Goal: Obtain resource: Download file/media

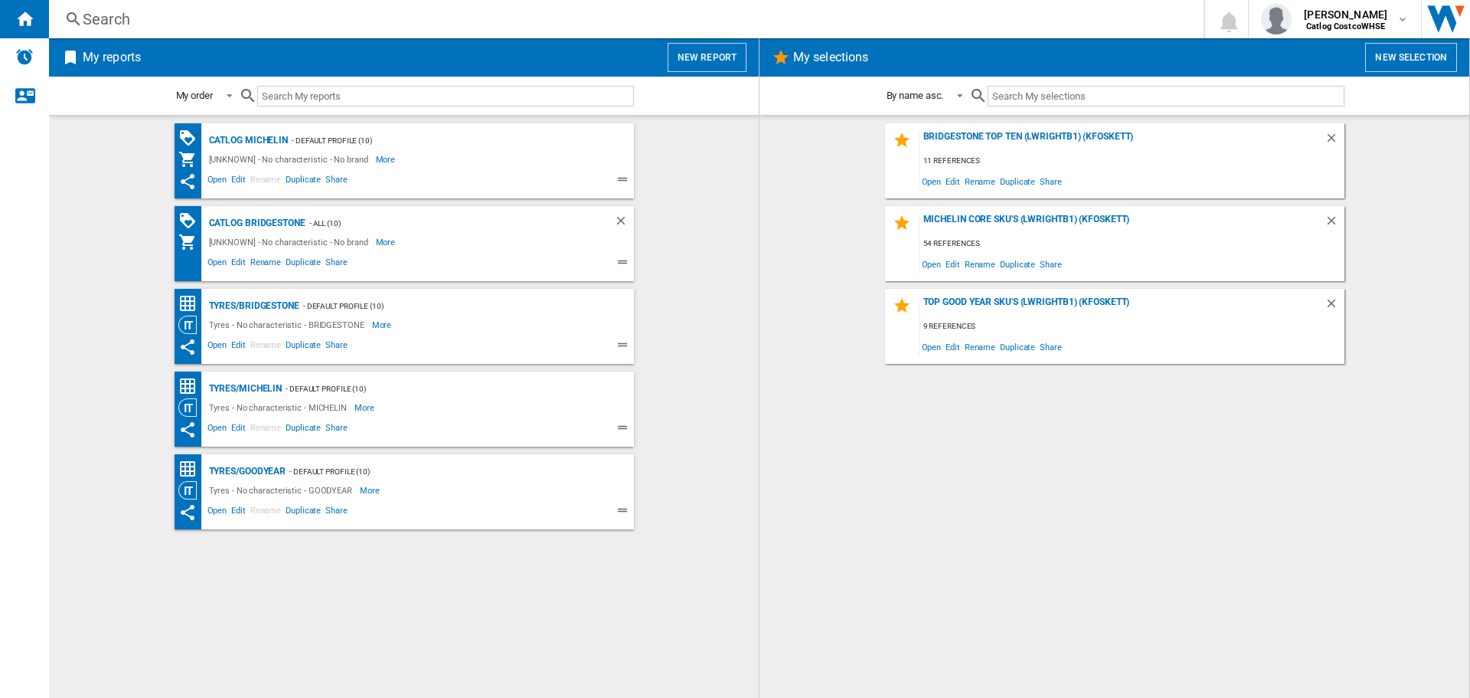
click at [695, 58] on button "New report" at bounding box center [707, 57] width 79 height 29
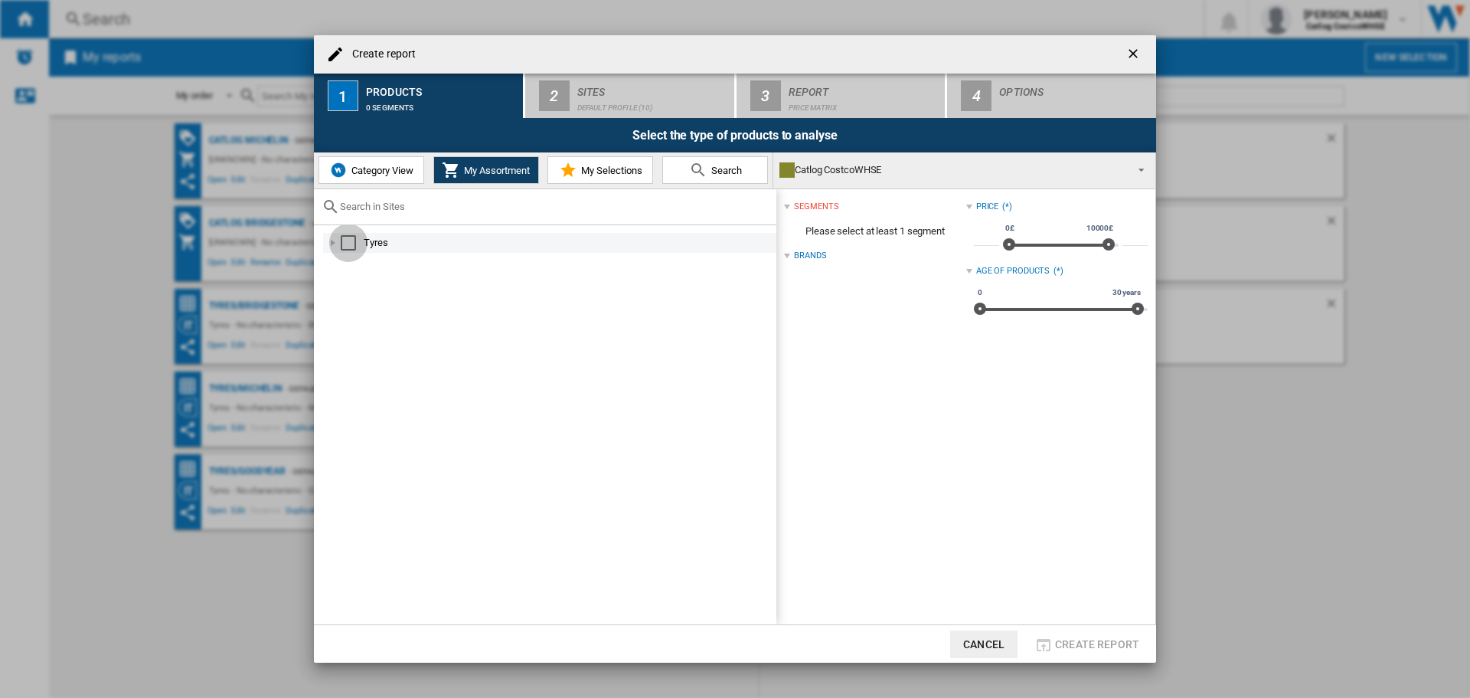
click at [348, 241] on div "Select" at bounding box center [348, 242] width 15 height 15
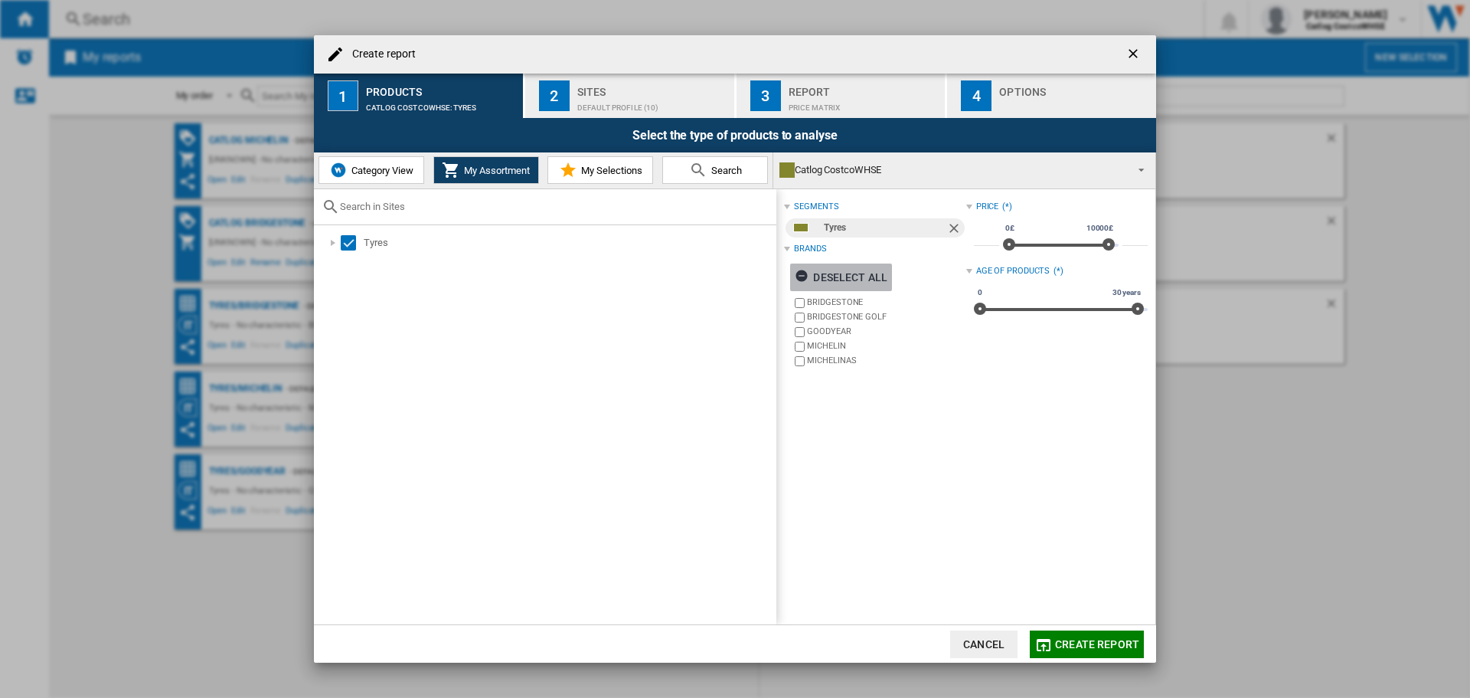
click at [817, 270] on div "Deselect all" at bounding box center [841, 277] width 93 height 28
click at [806, 345] on label "MICHELIN" at bounding box center [879, 346] width 174 height 15
click at [1123, 641] on span "Create report" at bounding box center [1097, 644] width 84 height 12
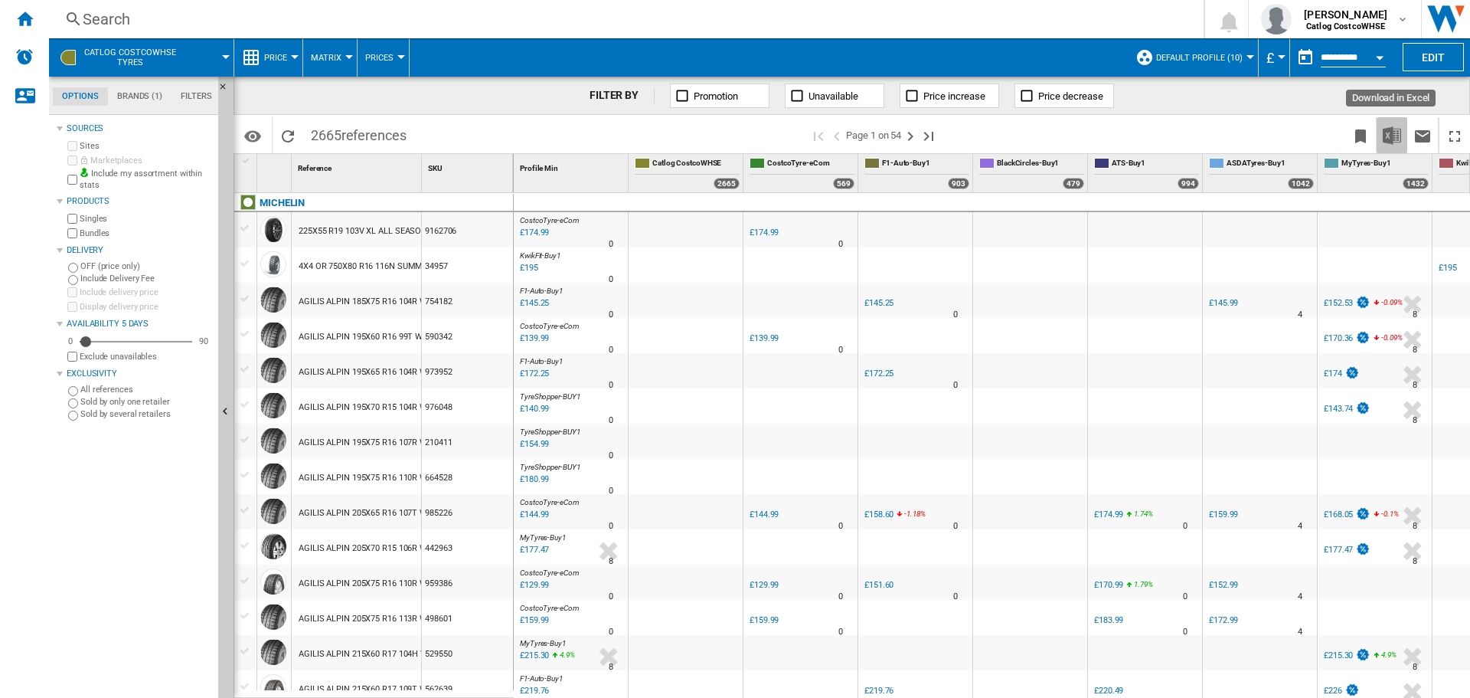
click at [1397, 129] on img "Download in Excel" at bounding box center [1392, 135] width 18 height 18
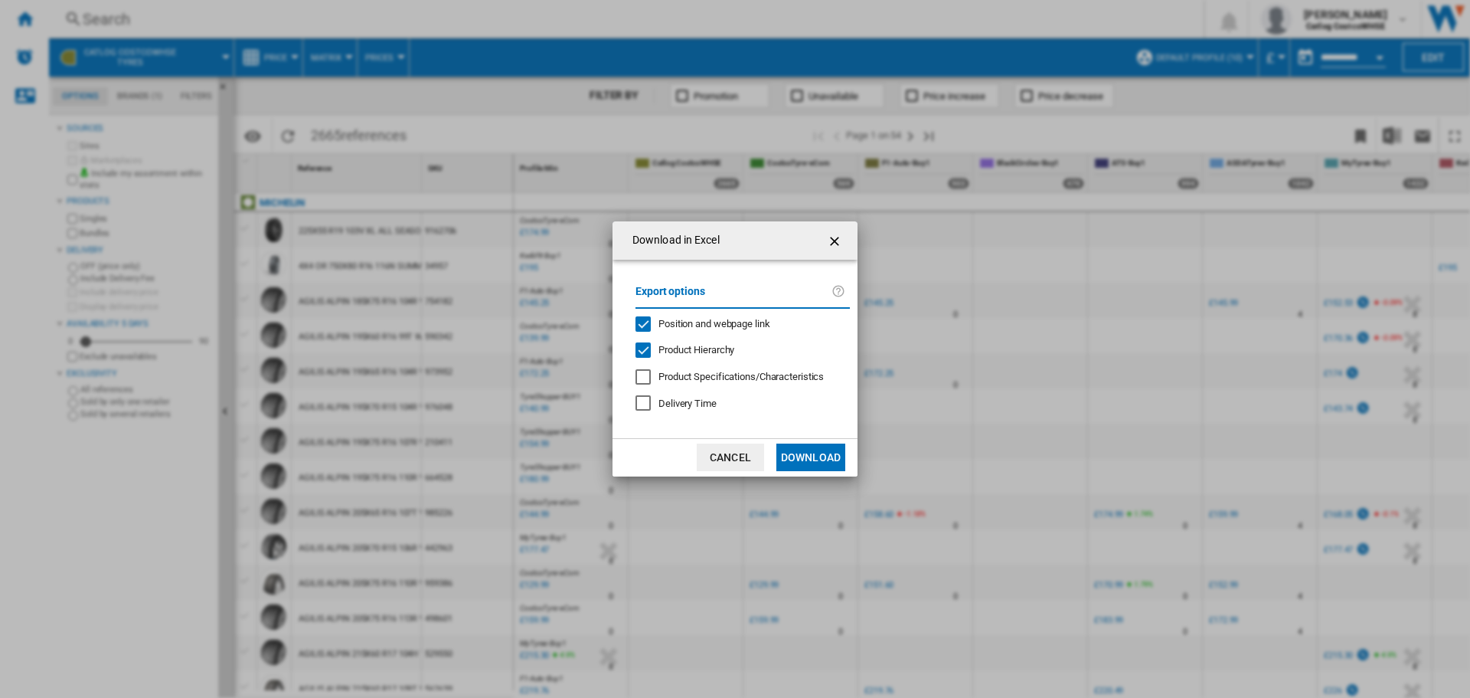
click at [808, 452] on button "Download" at bounding box center [811, 457] width 69 height 28
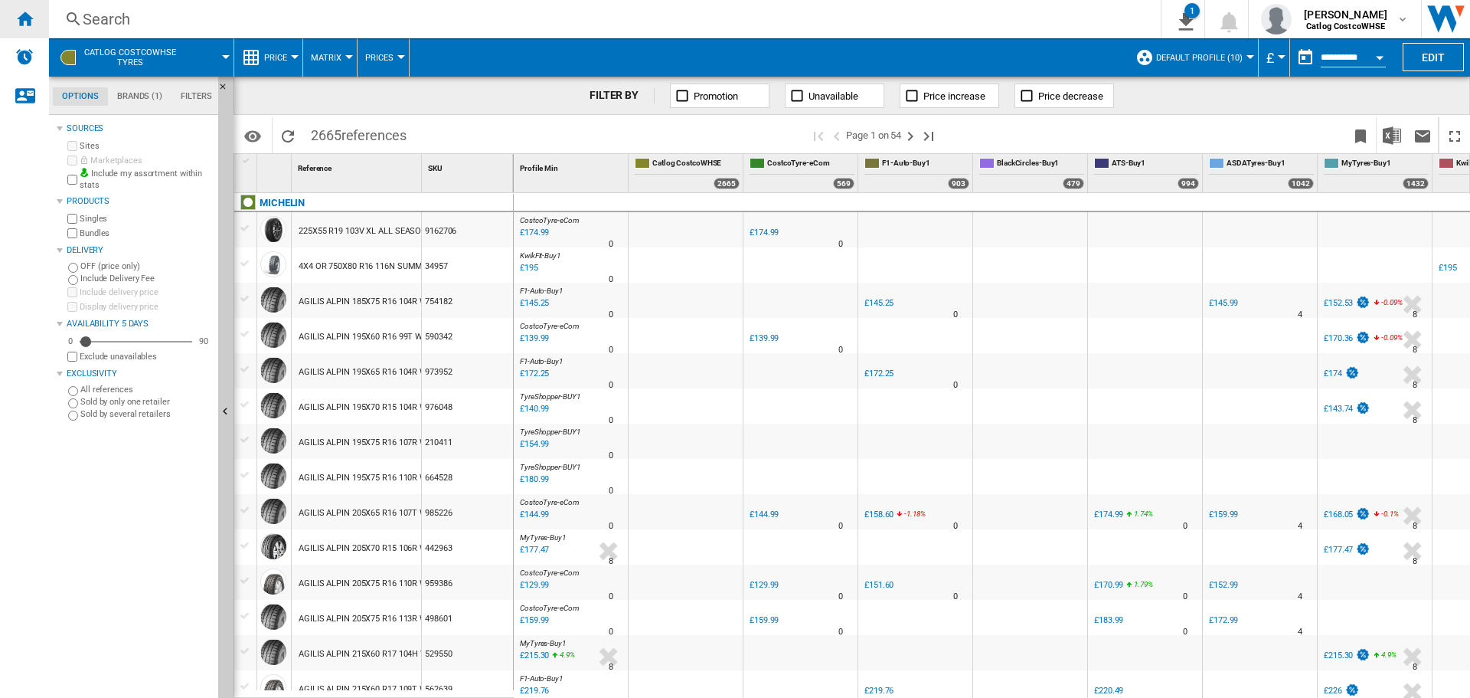
click at [32, 22] on ng-md-icon "Home" at bounding box center [24, 18] width 18 height 18
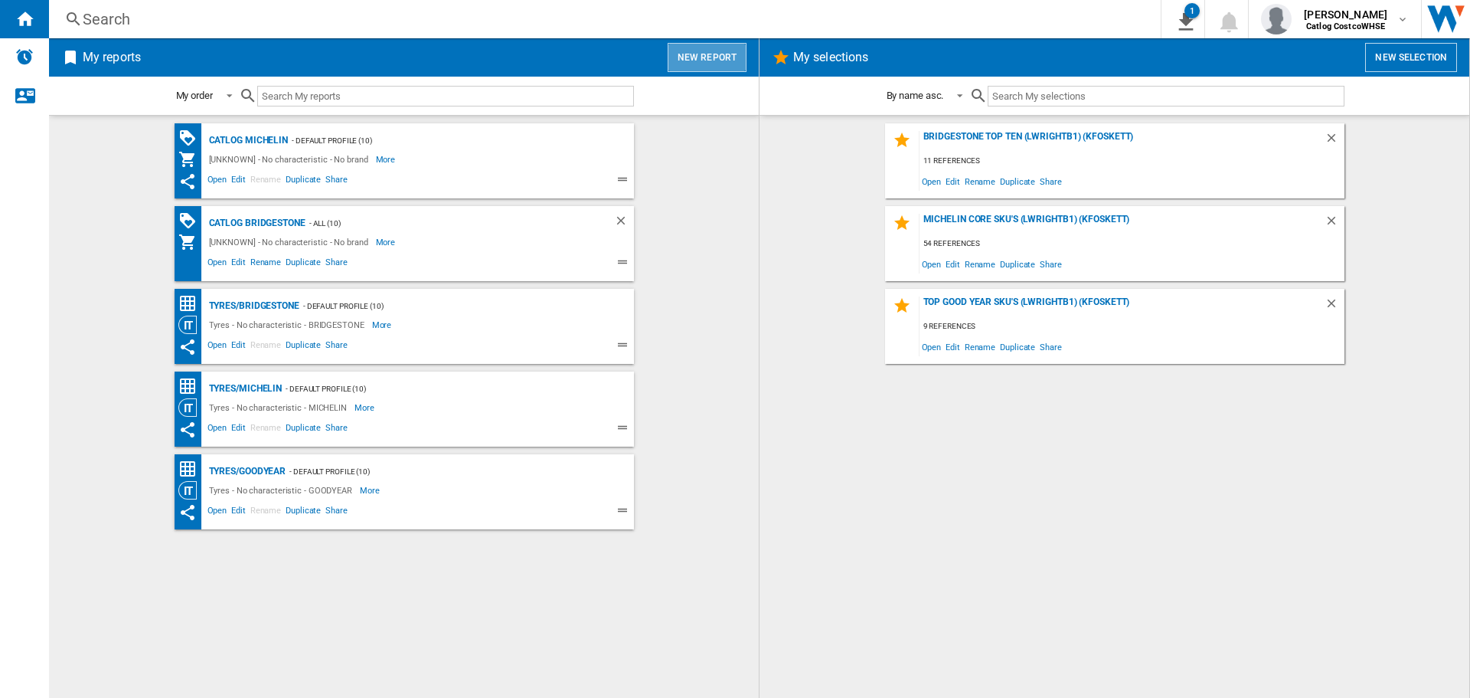
click at [724, 52] on button "New report" at bounding box center [707, 57] width 79 height 29
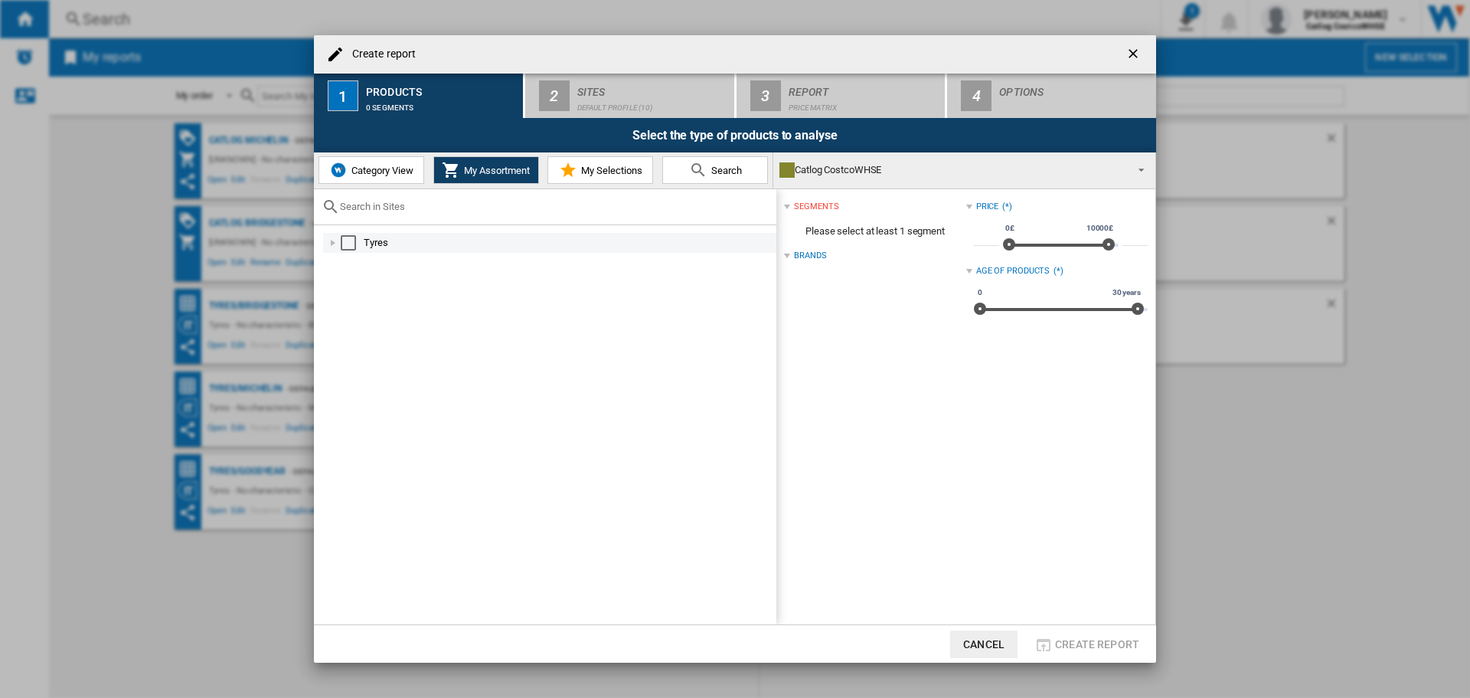
click at [363, 244] on md-checkbox "Select" at bounding box center [352, 242] width 23 height 15
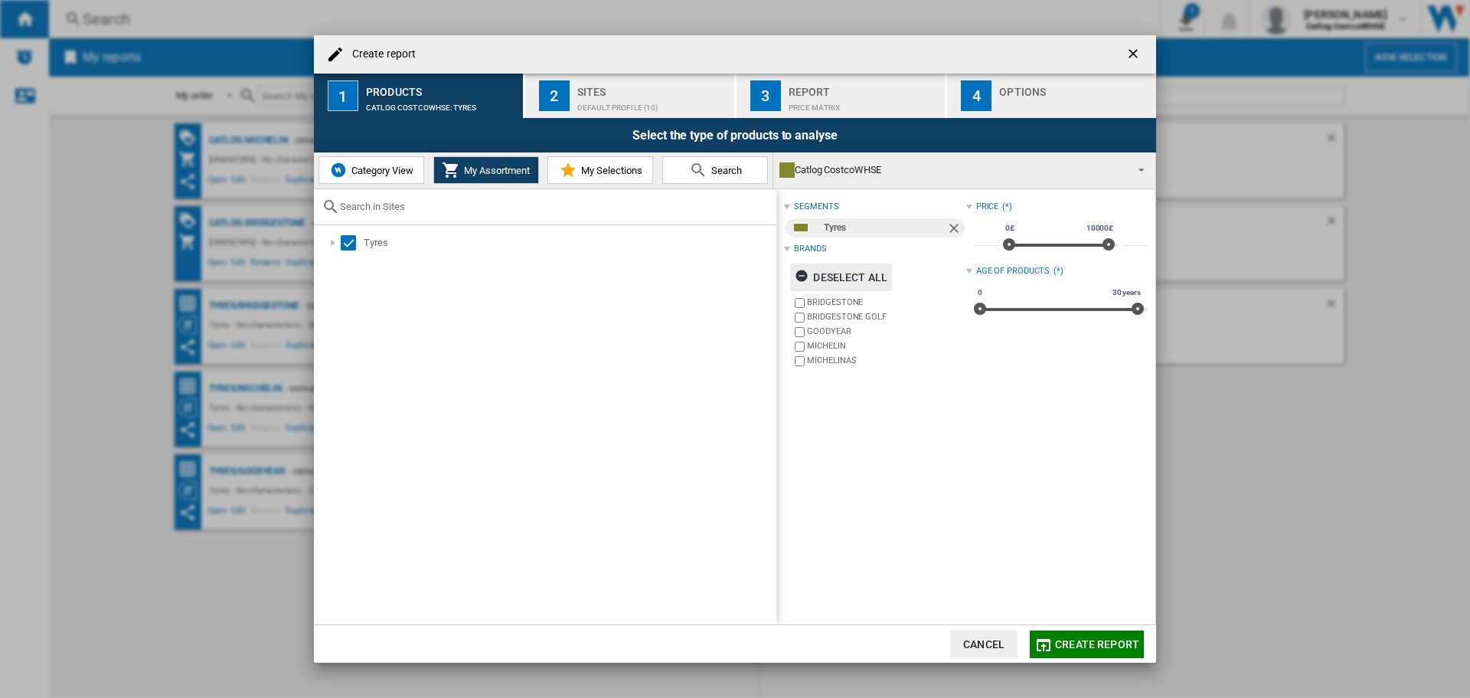
click at [836, 270] on div "Deselect all" at bounding box center [841, 277] width 93 height 28
click at [842, 300] on label "BRIDGESTONE" at bounding box center [886, 301] width 159 height 11
click at [1131, 630] on button "Create report" at bounding box center [1087, 644] width 114 height 28
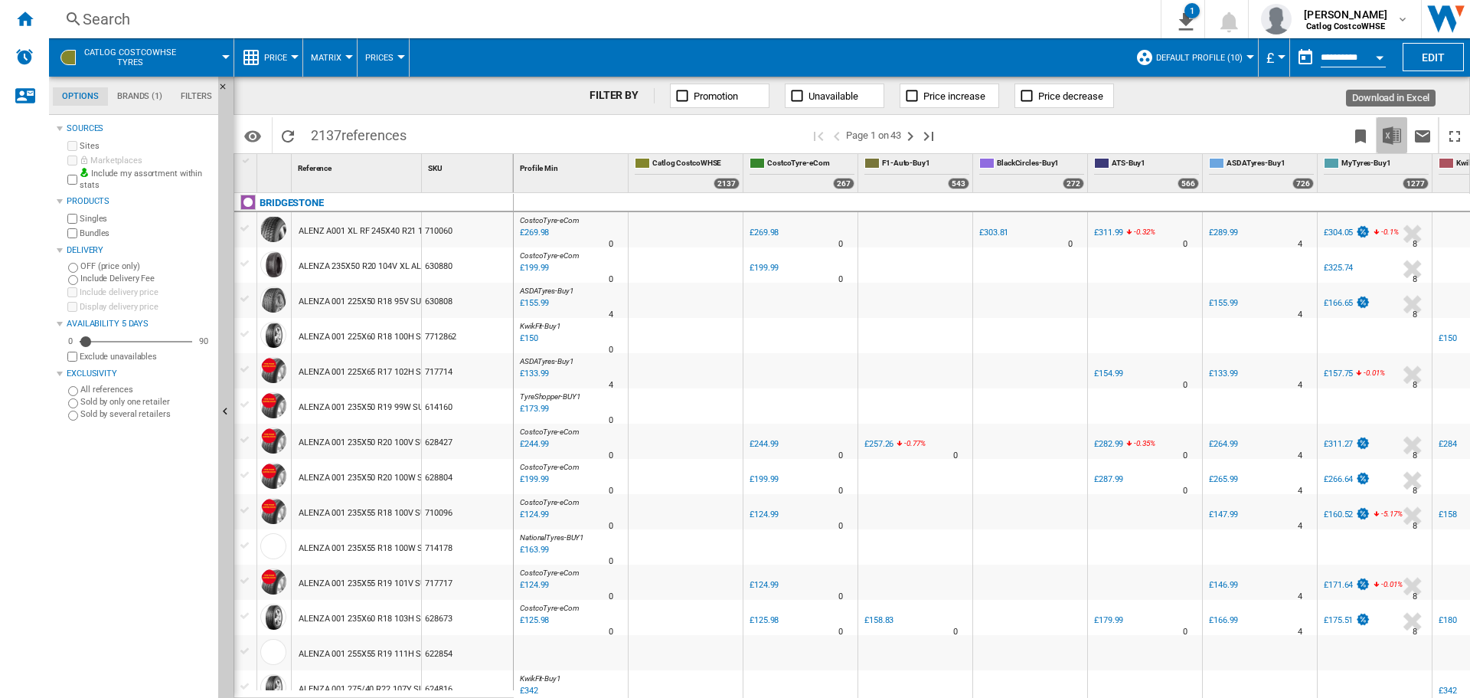
click at [1384, 145] on button "Download in Excel" at bounding box center [1392, 135] width 31 height 36
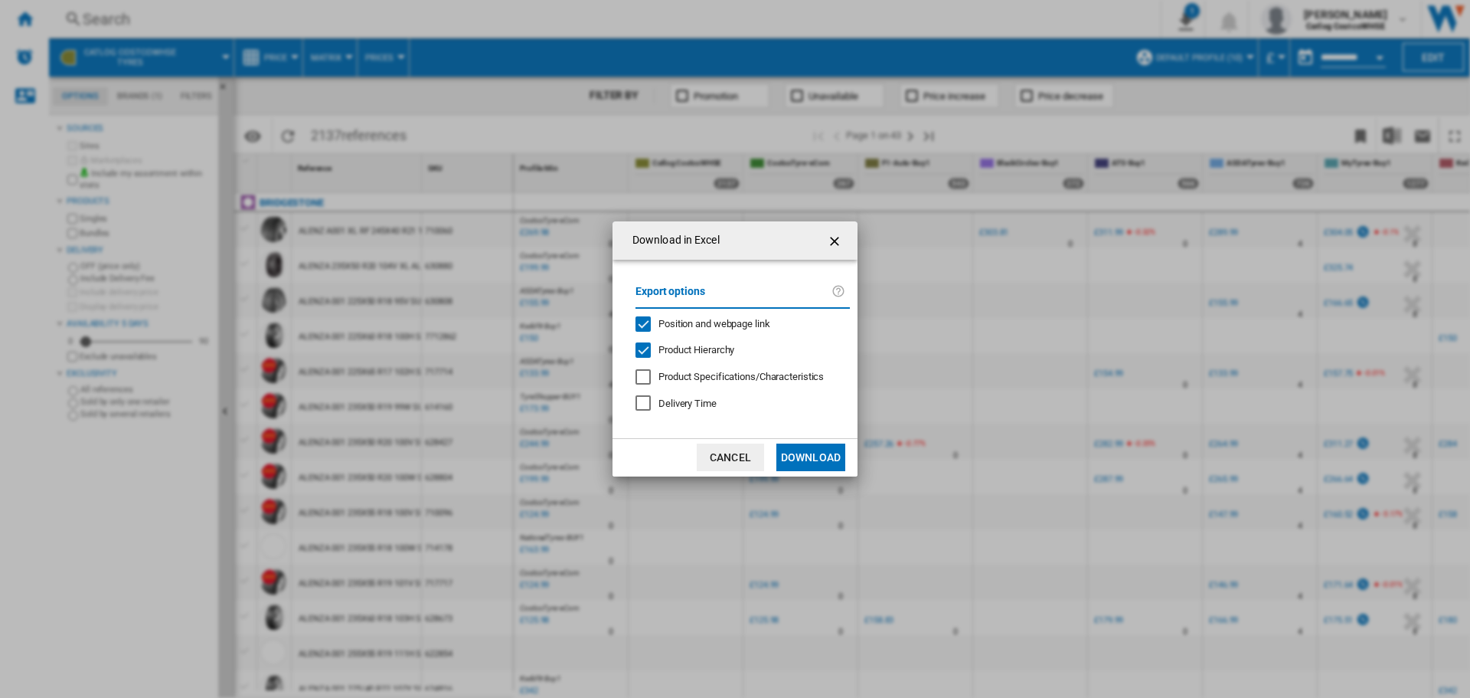
click at [803, 446] on button "Download" at bounding box center [811, 457] width 69 height 28
